Goal: Check status

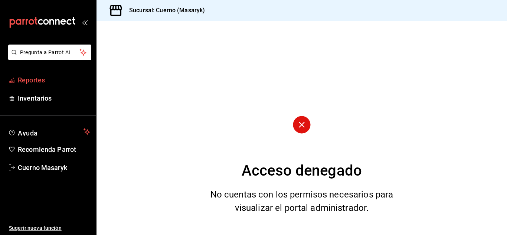
click at [27, 82] on span "Reportes" at bounding box center [54, 80] width 72 height 10
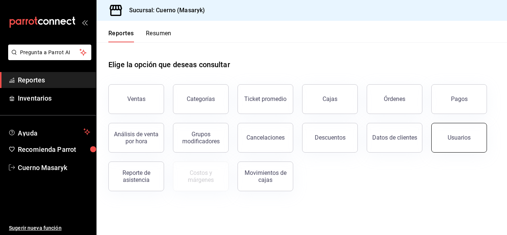
click at [475, 145] on button "Usuarios" at bounding box center [459, 138] width 56 height 30
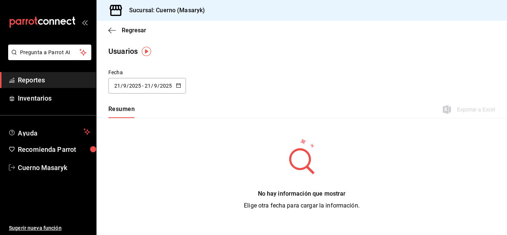
click at [127, 86] on span "/" at bounding box center [128, 86] width 2 height 6
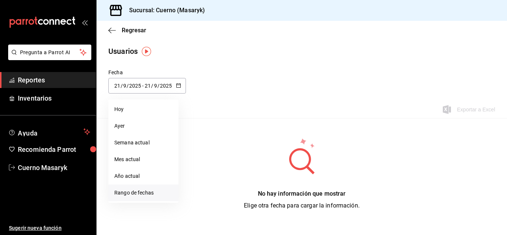
click at [137, 189] on li "Rango de fechas" at bounding box center [143, 193] width 70 height 17
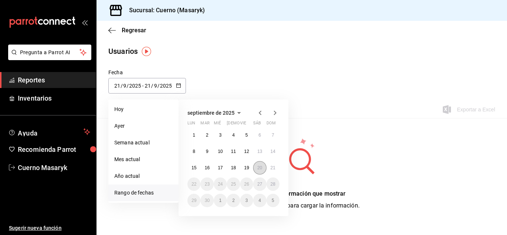
click at [263, 169] on button "20" at bounding box center [259, 167] width 13 height 13
click at [275, 170] on abbr "21" at bounding box center [273, 167] width 5 height 5
type input "[DATE]"
type input "20"
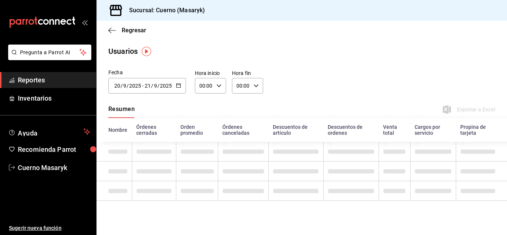
click at [217, 88] on icon "button" at bounding box center [218, 85] width 5 height 5
click at [202, 123] on span "03" at bounding box center [203, 121] width 4 height 6
type input "03:00"
click at [257, 88] on div at bounding box center [253, 117] width 507 height 235
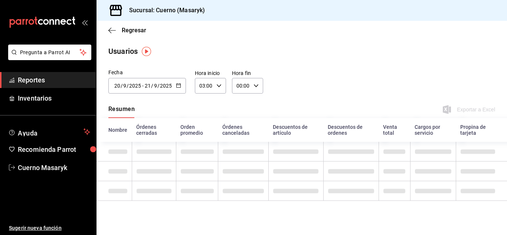
click at [255, 84] on icon "button" at bounding box center [256, 85] width 5 height 5
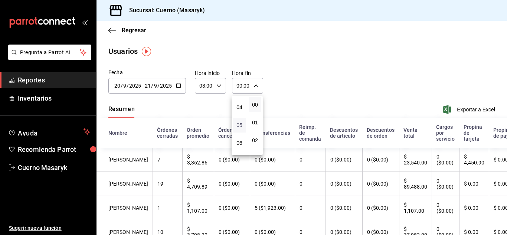
scroll to position [74, 0]
click at [242, 138] on button "06" at bounding box center [239, 137] width 13 height 15
type input "06:00"
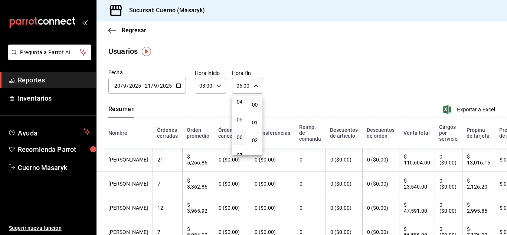
click at [341, 102] on div at bounding box center [253, 117] width 507 height 235
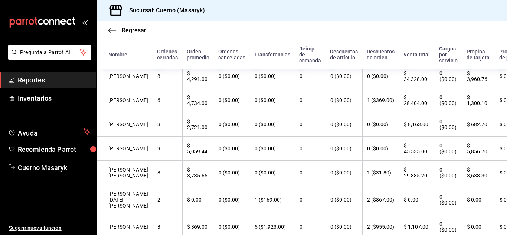
scroll to position [293, 0]
